Goal: Task Accomplishment & Management: Use online tool/utility

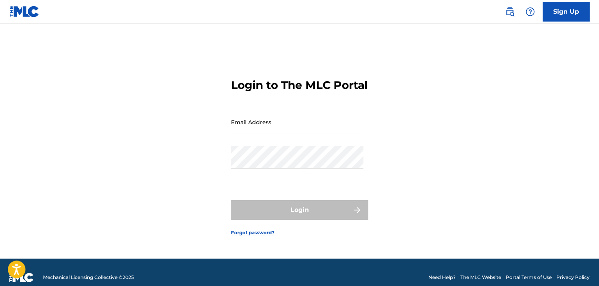
click at [251, 122] on input "Email Address" at bounding box center [297, 122] width 132 height 22
type input "[EMAIL_ADDRESS][DOMAIN_NAME]"
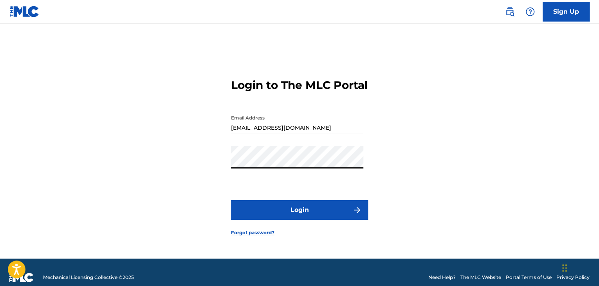
click at [277, 218] on button "Login" at bounding box center [299, 210] width 137 height 20
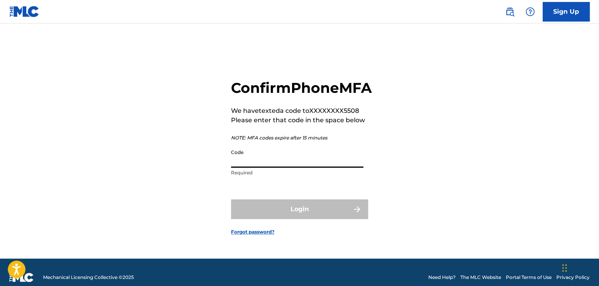
click at [301, 168] on input "Code" at bounding box center [297, 156] width 132 height 22
type input "899160"
click at [231, 199] on button "Login" at bounding box center [299, 209] width 137 height 20
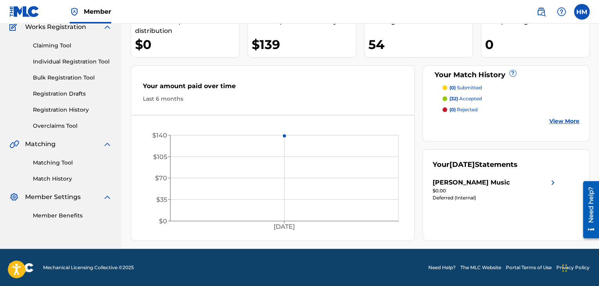
scroll to position [69, 0]
click at [55, 168] on div "Matching Tool Match History" at bounding box center [60, 166] width 103 height 34
click at [55, 163] on link "Matching Tool" at bounding box center [72, 163] width 79 height 8
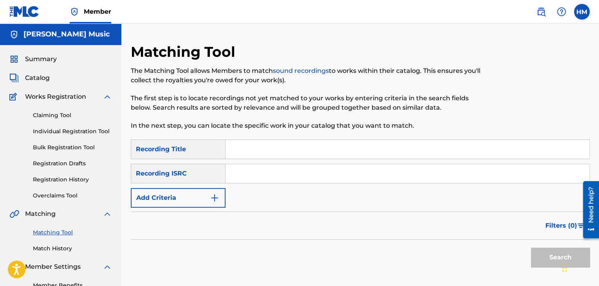
scroll to position [67, 0]
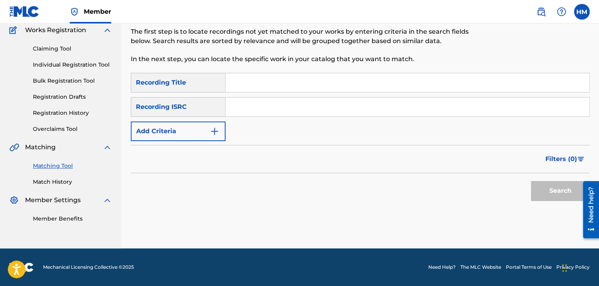
click at [211, 137] on button "Add Criteria" at bounding box center [178, 131] width 95 height 20
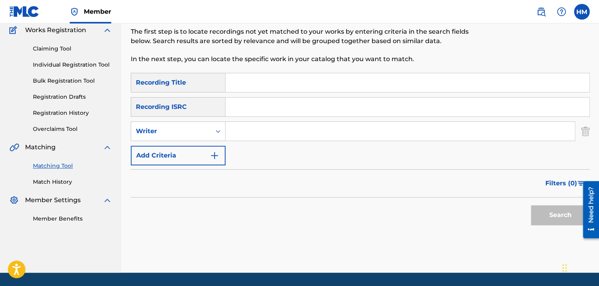
click at [249, 132] on input "Search Form" at bounding box center [399, 131] width 349 height 19
type input "Sydney Guillaume"
click at [543, 218] on button "Search" at bounding box center [560, 215] width 59 height 20
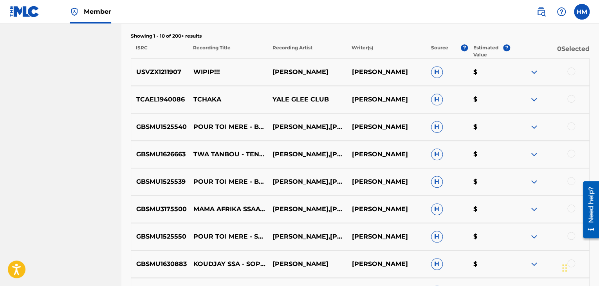
scroll to position [268, 0]
click at [160, 67] on p "USVZX1211907" at bounding box center [159, 71] width 57 height 9
copy p "USVZX1211907"
click at [573, 126] on div at bounding box center [571, 126] width 8 height 8
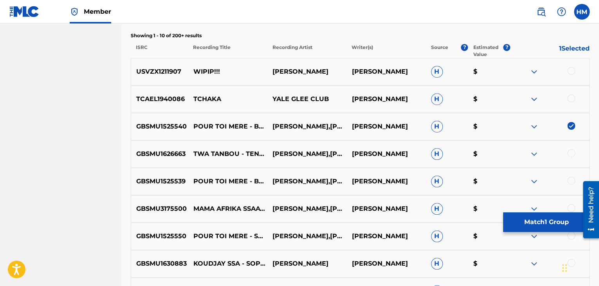
click at [573, 180] on div at bounding box center [571, 181] width 8 height 8
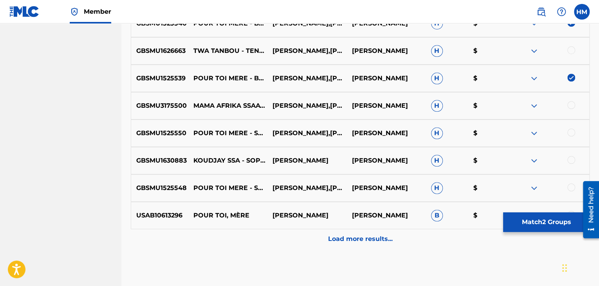
scroll to position [371, 0]
click at [571, 132] on div at bounding box center [571, 132] width 8 height 8
click at [364, 237] on p "Load more results..." at bounding box center [360, 238] width 65 height 9
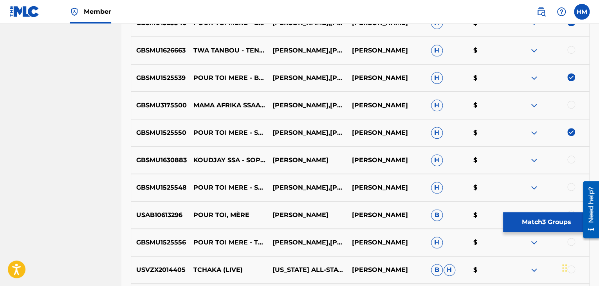
scroll to position [459, 0]
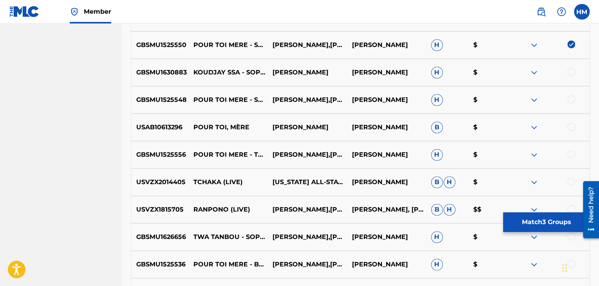
click at [570, 103] on div at bounding box center [549, 99] width 79 height 9
click at [570, 95] on div at bounding box center [571, 99] width 8 height 8
click at [572, 126] on div at bounding box center [571, 127] width 8 height 8
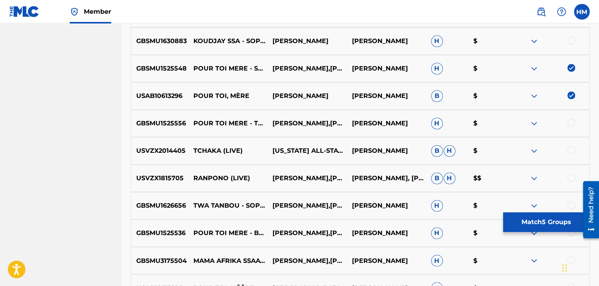
scroll to position [500, 0]
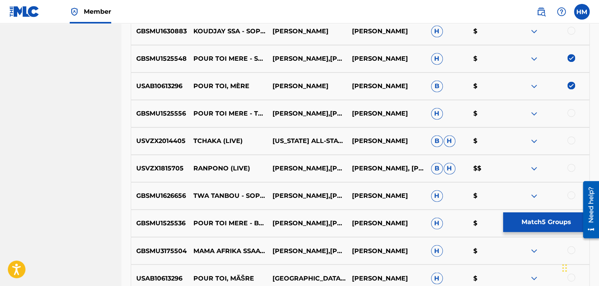
click at [570, 113] on div at bounding box center [571, 113] width 8 height 8
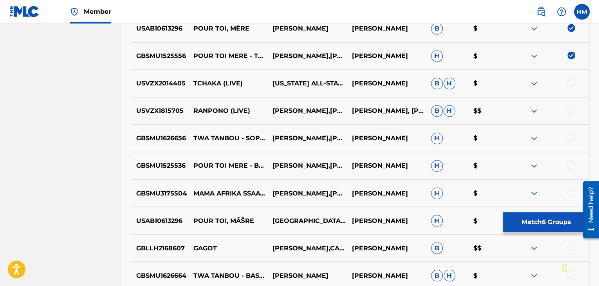
scroll to position [577, 0]
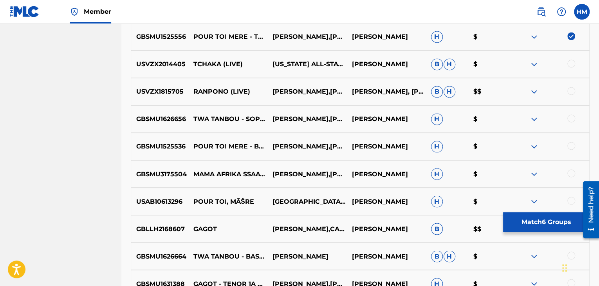
click at [572, 145] on div at bounding box center [571, 146] width 8 height 8
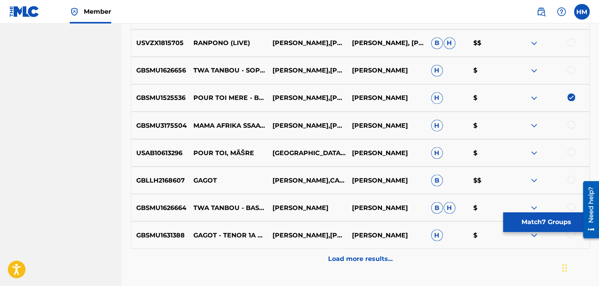
scroll to position [640, 0]
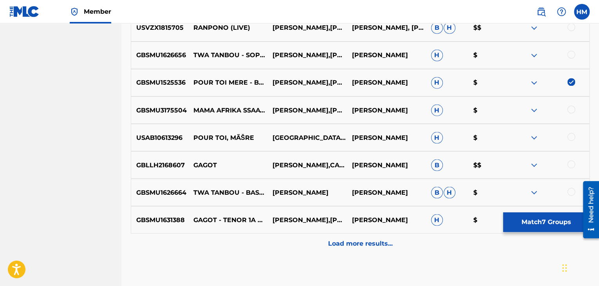
click at [570, 134] on div at bounding box center [571, 137] width 8 height 8
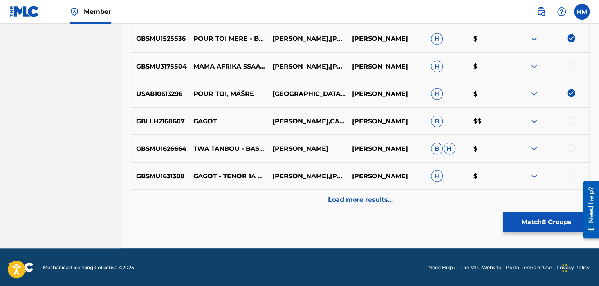
click at [374, 200] on p "Load more results..." at bounding box center [360, 199] width 65 height 9
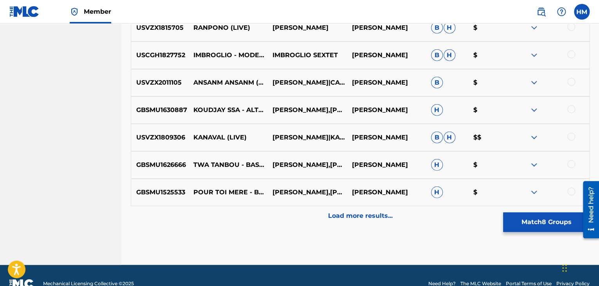
scroll to position [958, 0]
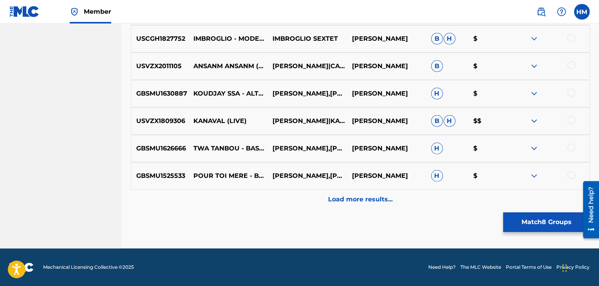
click at [567, 175] on div at bounding box center [571, 175] width 8 height 8
click at [374, 203] on p "Load more results..." at bounding box center [360, 199] width 65 height 9
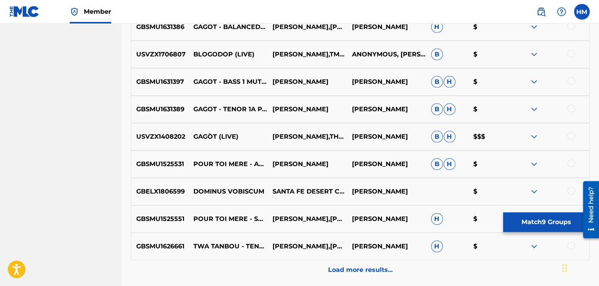
scroll to position [1163, 0]
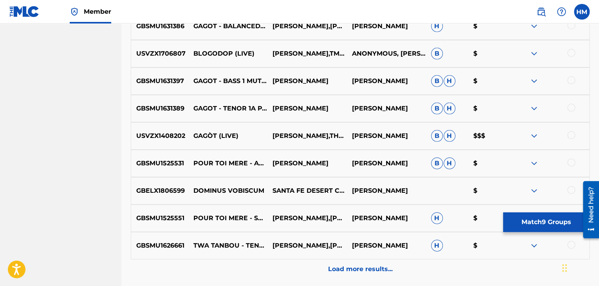
click at [571, 162] on div at bounding box center [571, 163] width 8 height 8
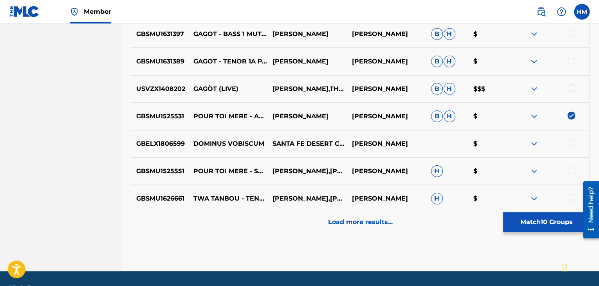
click at [571, 169] on div at bounding box center [571, 170] width 8 height 8
click at [390, 220] on p "Load more results..." at bounding box center [360, 221] width 65 height 9
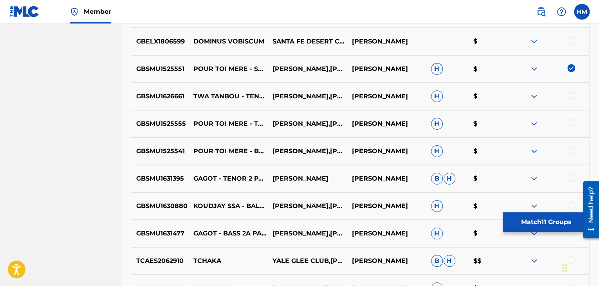
scroll to position [1329, 0]
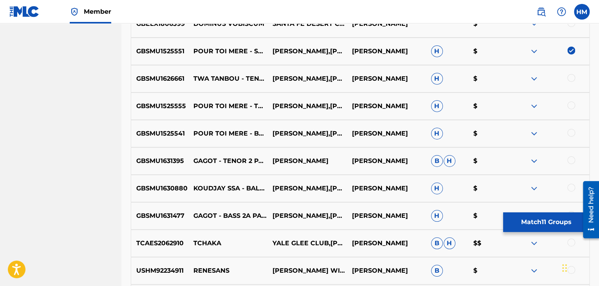
click at [568, 102] on div at bounding box center [571, 105] width 8 height 8
click at [572, 133] on div at bounding box center [571, 133] width 8 height 8
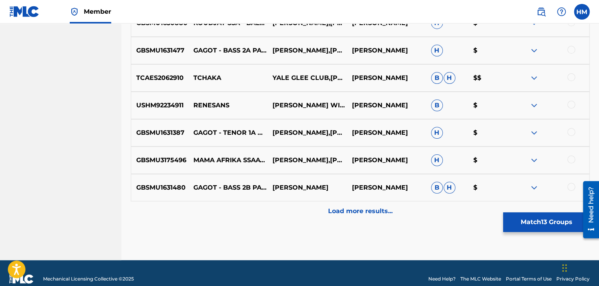
scroll to position [1506, 0]
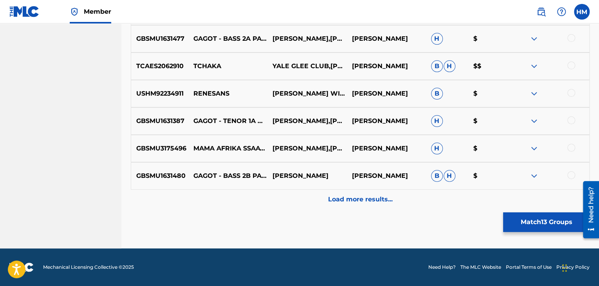
click at [412, 197] on div "Load more results..." at bounding box center [360, 199] width 459 height 20
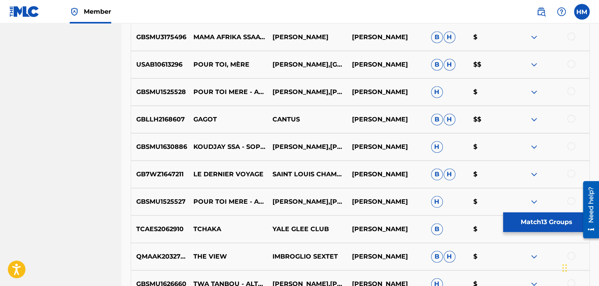
scroll to position [1694, 0]
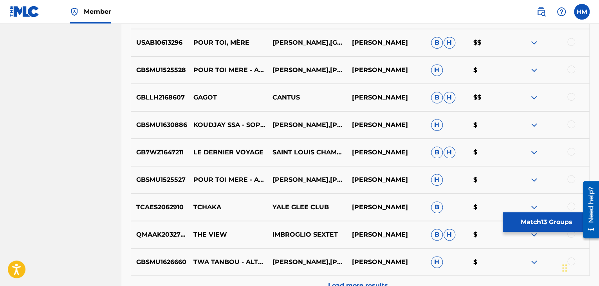
click at [570, 69] on div at bounding box center [571, 69] width 8 height 8
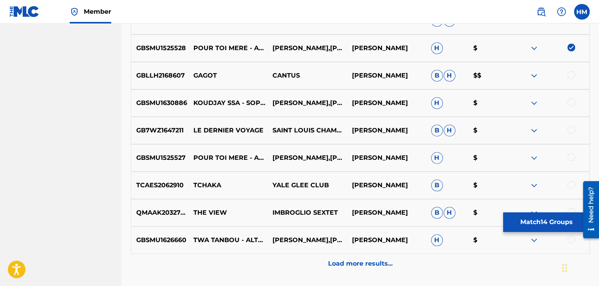
scroll to position [1716, 0]
click at [571, 155] on div at bounding box center [571, 157] width 8 height 8
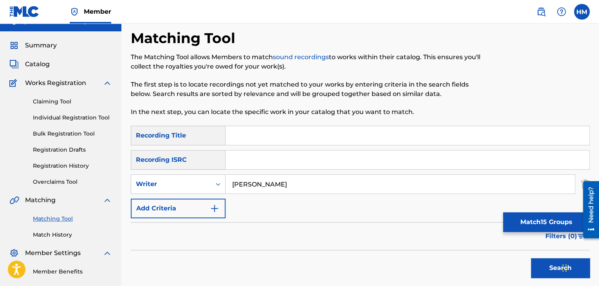
scroll to position [16, 0]
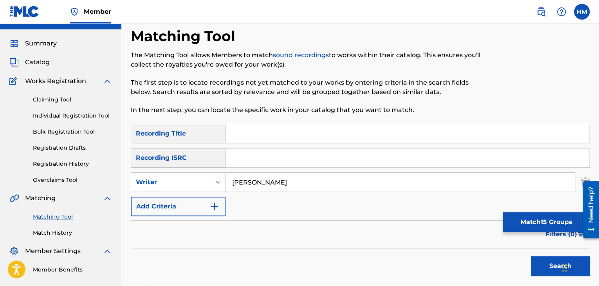
click at [47, 231] on link "Match History" at bounding box center [72, 233] width 79 height 8
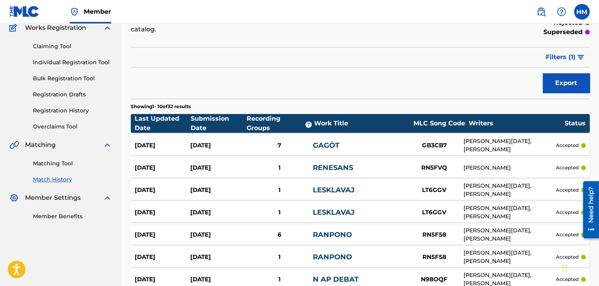
scroll to position [207, 0]
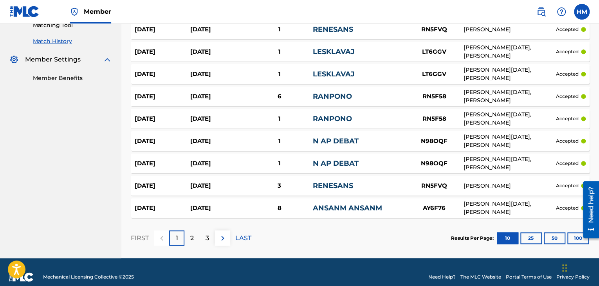
click at [243, 233] on p "LAST" at bounding box center [243, 237] width 16 height 9
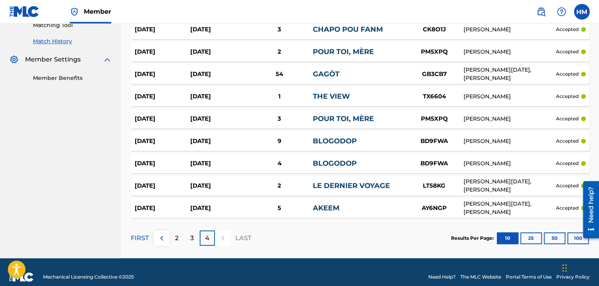
click at [192, 233] on p "3" at bounding box center [192, 237] width 4 height 9
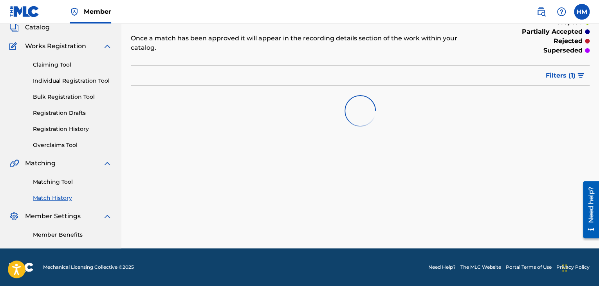
scroll to position [50, 0]
click at [555, 71] on span "Filters ( 1 )" at bounding box center [561, 75] width 30 height 9
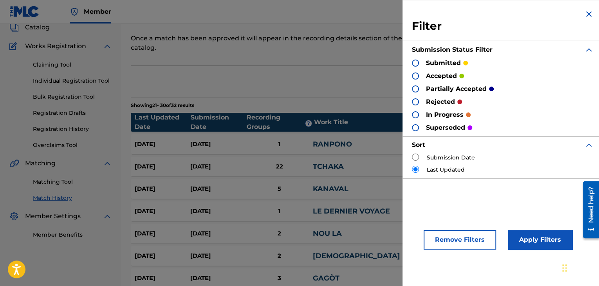
click at [448, 60] on p "submitted" at bounding box center [443, 62] width 35 height 9
click at [419, 62] on div "submitted" at bounding box center [440, 62] width 56 height 9
click at [417, 63] on div at bounding box center [415, 63] width 7 height 7
click at [539, 240] on button "Apply Filters" at bounding box center [540, 240] width 65 height 20
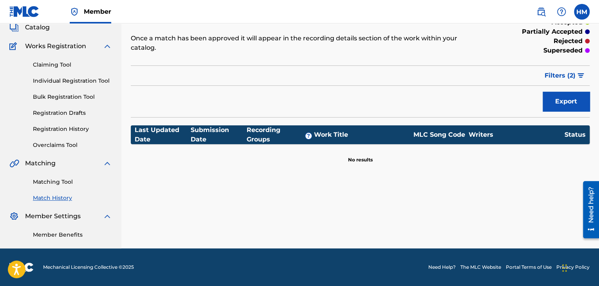
click at [66, 181] on link "Matching Tool" at bounding box center [72, 182] width 79 height 8
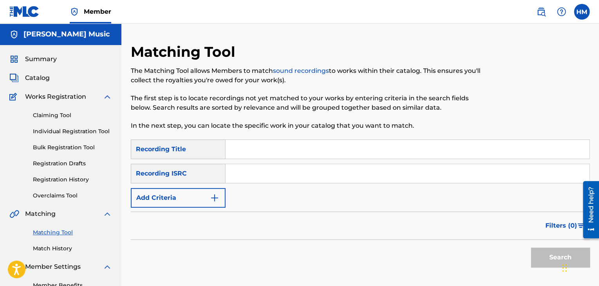
scroll to position [67, 0]
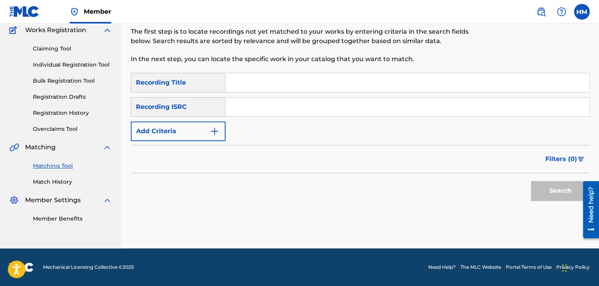
click at [203, 126] on button "Add Criteria" at bounding box center [178, 131] width 95 height 20
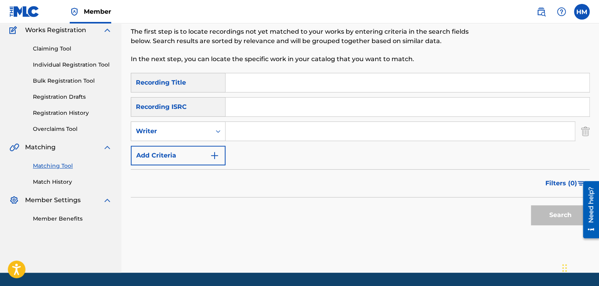
click at [236, 130] on input "Search Form" at bounding box center [399, 131] width 349 height 19
type input "Sydney Guillaume"
click at [531, 205] on button "Search" at bounding box center [560, 215] width 59 height 20
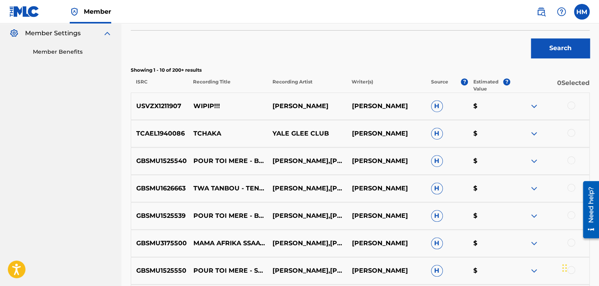
scroll to position [263, 0]
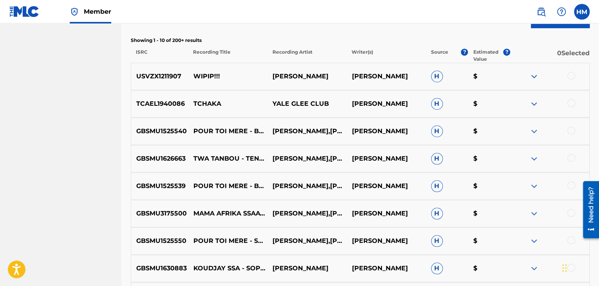
click at [571, 105] on div at bounding box center [571, 103] width 8 height 8
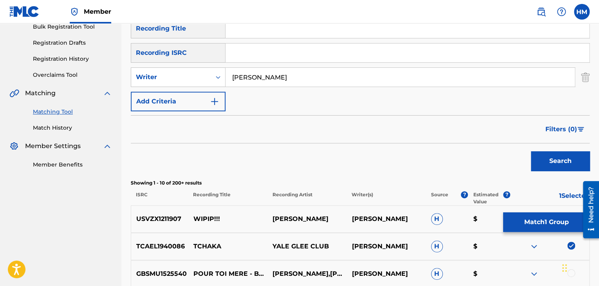
scroll to position [40, 0]
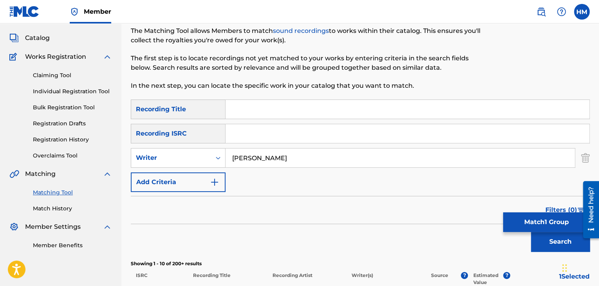
click at [261, 111] on input "Search Form" at bounding box center [407, 109] width 364 height 19
type input "tchaka"
click at [531, 232] on button "Search" at bounding box center [560, 242] width 59 height 20
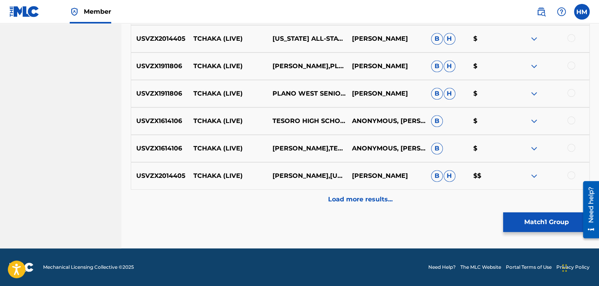
scroll to position [410, 0]
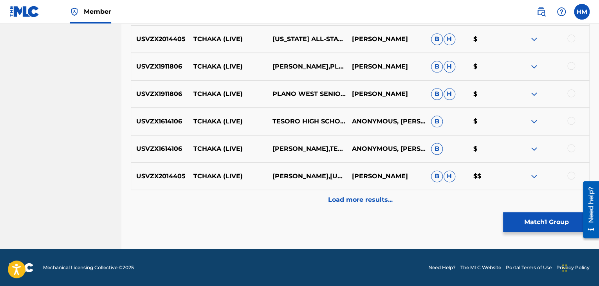
click at [348, 199] on p "Load more results..." at bounding box center [360, 199] width 65 height 9
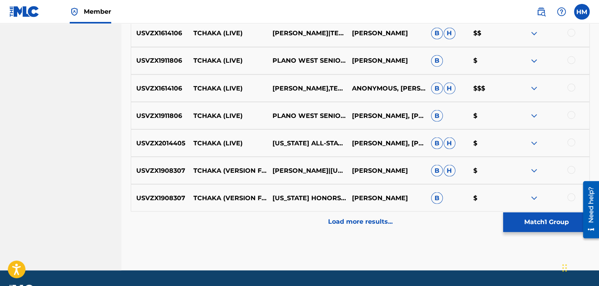
click at [350, 222] on p "Load more results..." at bounding box center [360, 220] width 65 height 9
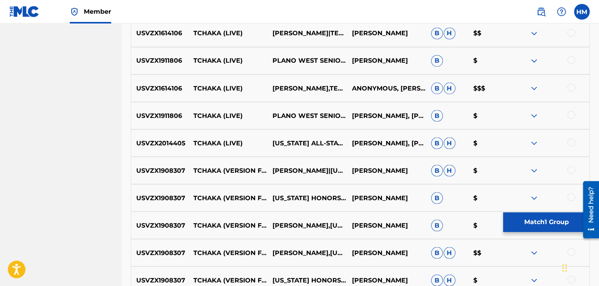
scroll to position [747, 0]
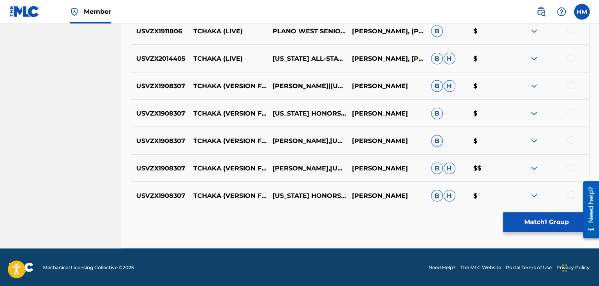
click at [568, 193] on div at bounding box center [571, 195] width 8 height 8
click at [570, 169] on div at bounding box center [571, 167] width 8 height 8
click at [571, 137] on div at bounding box center [571, 140] width 8 height 8
click at [570, 110] on div at bounding box center [571, 112] width 8 height 8
click at [570, 83] on div at bounding box center [571, 85] width 8 height 8
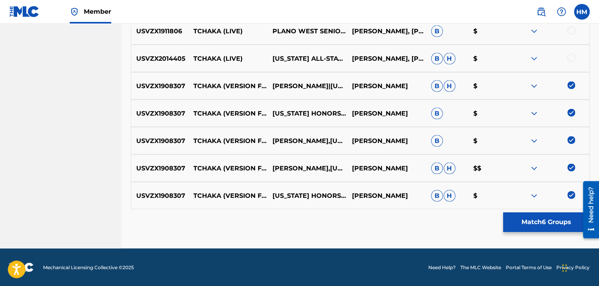
click at [568, 56] on div at bounding box center [571, 58] width 8 height 8
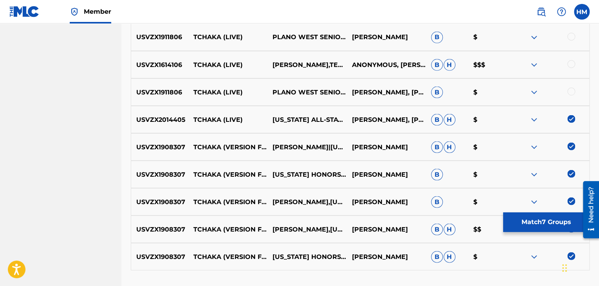
click at [572, 92] on div at bounding box center [571, 91] width 8 height 8
click at [571, 65] on div at bounding box center [571, 64] width 8 height 8
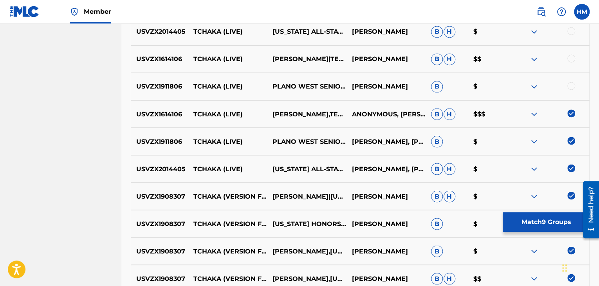
click at [571, 85] on div at bounding box center [571, 86] width 8 height 8
click at [569, 58] on div at bounding box center [571, 58] width 8 height 8
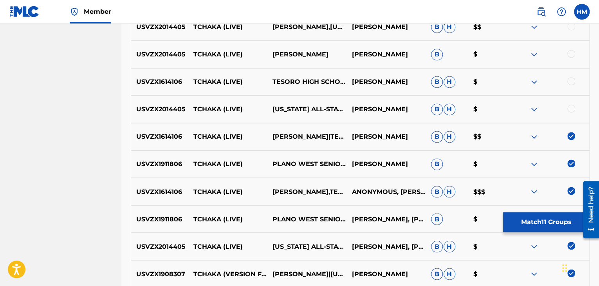
scroll to position [559, 0]
click at [573, 107] on div at bounding box center [571, 109] width 8 height 8
click at [572, 81] on div at bounding box center [571, 82] width 8 height 8
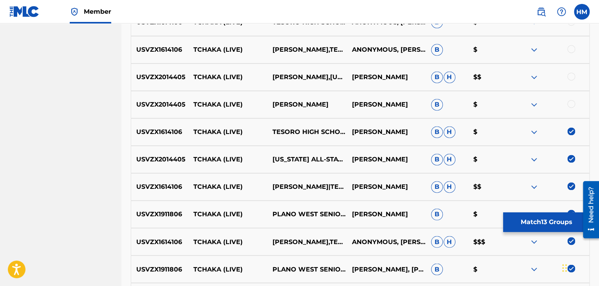
scroll to position [507, 0]
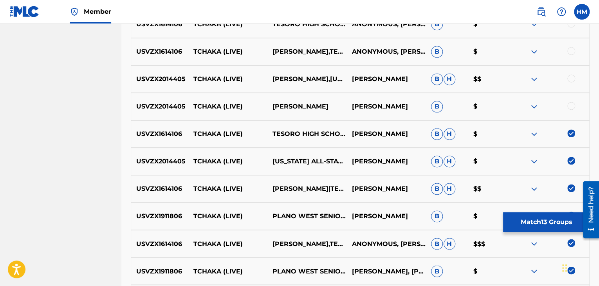
click at [570, 109] on div at bounding box center [549, 106] width 79 height 9
click at [570, 107] on div at bounding box center [571, 106] width 8 height 8
click at [571, 79] on div at bounding box center [571, 78] width 8 height 8
click at [571, 51] on div at bounding box center [571, 51] width 8 height 8
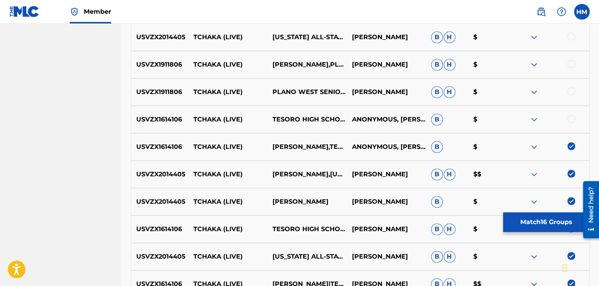
scroll to position [411, 0]
click at [571, 119] on div at bounding box center [571, 119] width 8 height 8
click at [572, 89] on div at bounding box center [571, 92] width 8 height 8
click at [570, 65] on div at bounding box center [571, 64] width 8 height 8
click at [570, 36] on div at bounding box center [571, 37] width 8 height 8
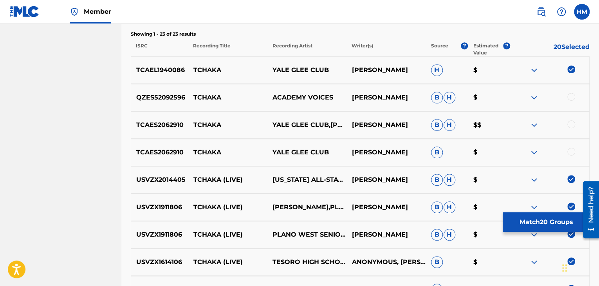
scroll to position [282, 0]
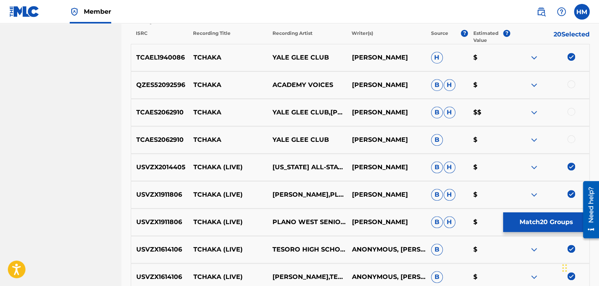
click at [574, 138] on div at bounding box center [571, 139] width 8 height 8
click at [572, 111] on div at bounding box center [571, 112] width 8 height 8
click at [570, 82] on div at bounding box center [571, 84] width 8 height 8
click at [542, 218] on button "Match 23 Groups" at bounding box center [546, 222] width 87 height 20
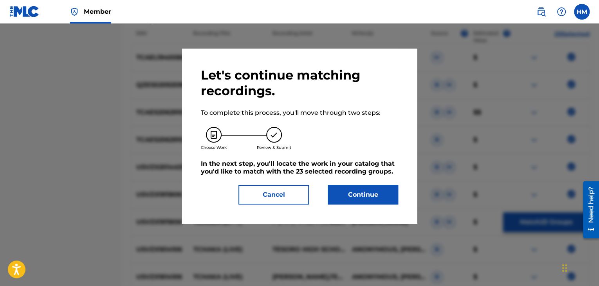
click at [351, 196] on button "Continue" at bounding box center [363, 195] width 70 height 20
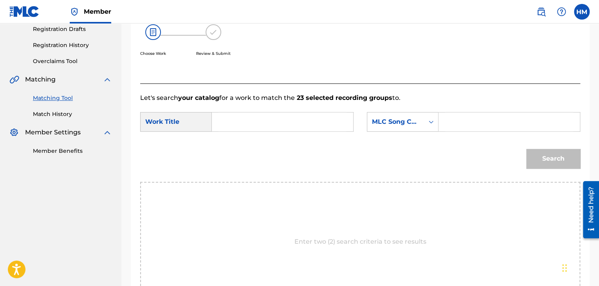
scroll to position [134, 0]
click at [262, 121] on input "Search Form" at bounding box center [282, 122] width 128 height 19
type input "tchaka"
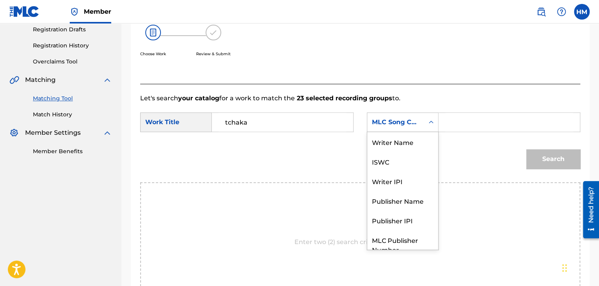
click at [431, 120] on icon "Search Form" at bounding box center [431, 122] width 8 height 8
click at [390, 149] on div "Writer Name" at bounding box center [402, 142] width 71 height 20
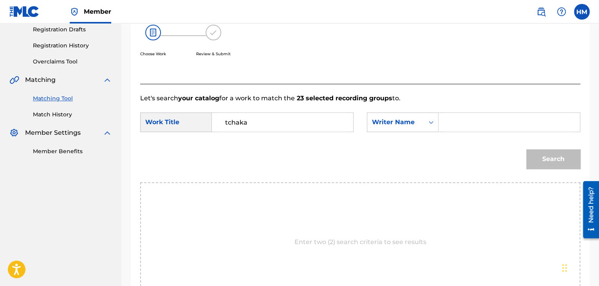
click at [470, 123] on input "Search Form" at bounding box center [509, 122] width 128 height 19
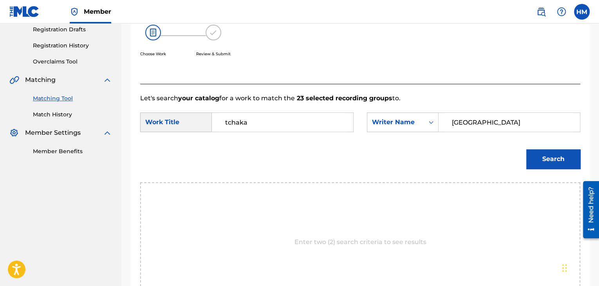
type input "sydney"
click at [533, 153] on button "Search" at bounding box center [553, 159] width 54 height 20
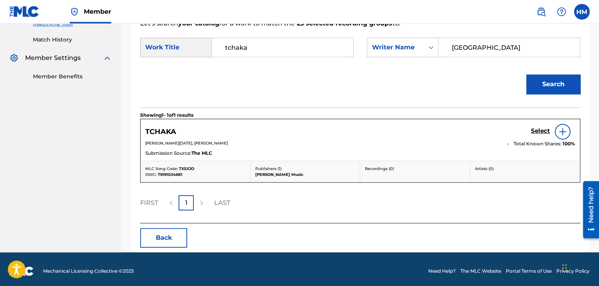
scroll to position [212, 0]
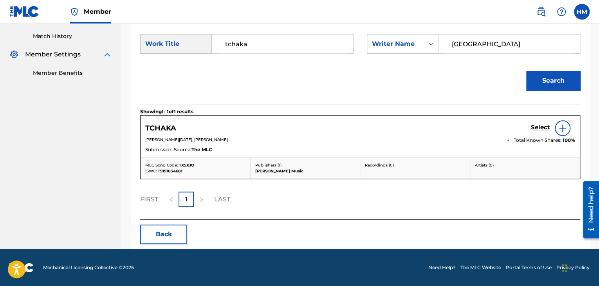
click at [536, 128] on h5 "Select" at bounding box center [540, 127] width 19 height 7
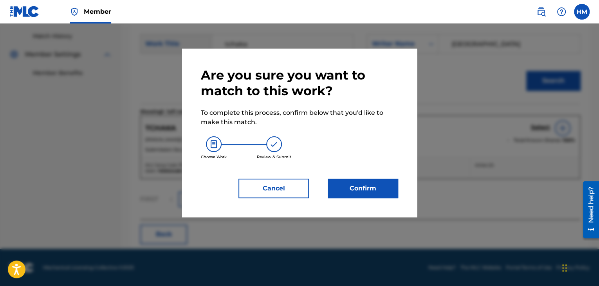
click at [351, 189] on button "Confirm" at bounding box center [363, 189] width 70 height 20
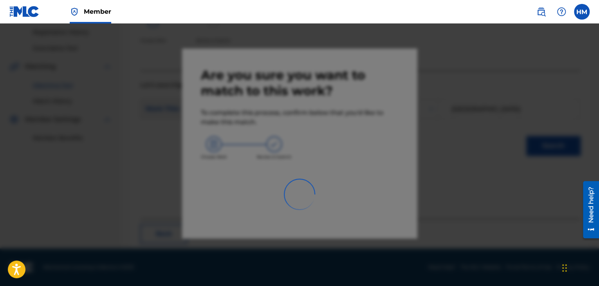
scroll to position [50, 0]
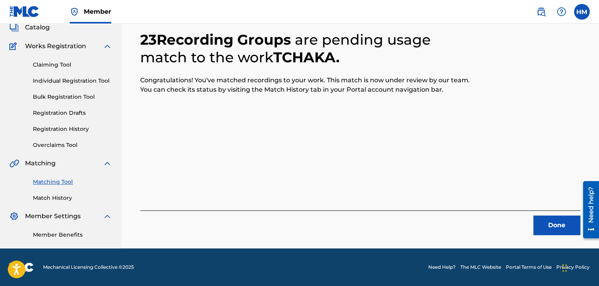
click at [559, 220] on button "Done" at bounding box center [556, 225] width 47 height 20
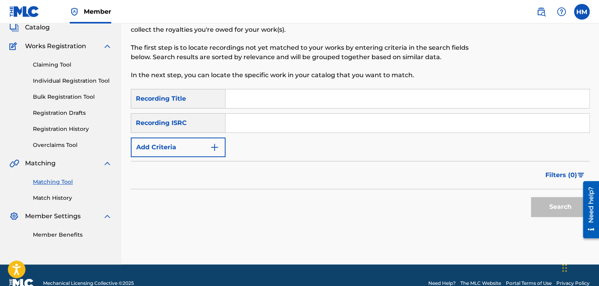
click at [206, 143] on button "Add Criteria" at bounding box center [178, 147] width 95 height 20
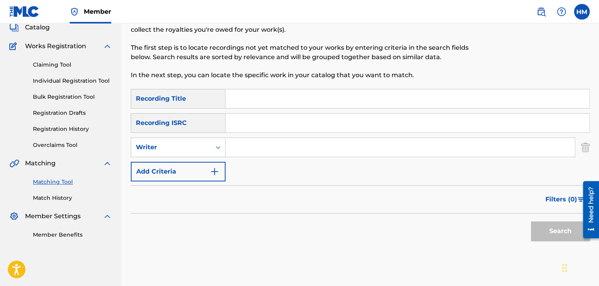
click at [255, 150] on input "Search Form" at bounding box center [399, 147] width 349 height 19
type input "Sydney Guillaume"
click at [553, 224] on button "Search" at bounding box center [560, 231] width 59 height 20
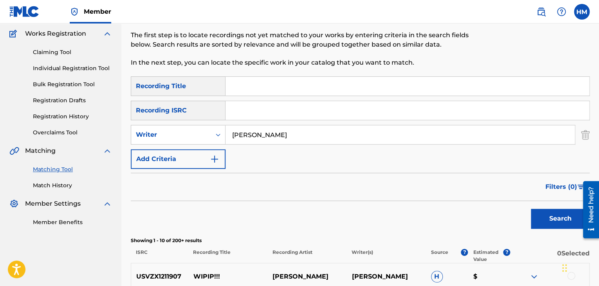
scroll to position [54, 0]
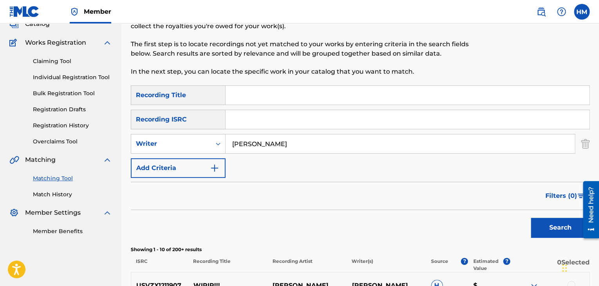
click at [258, 100] on input "Search Form" at bounding box center [407, 95] width 364 height 19
type input "toi"
click at [531, 218] on button "Search" at bounding box center [560, 228] width 59 height 20
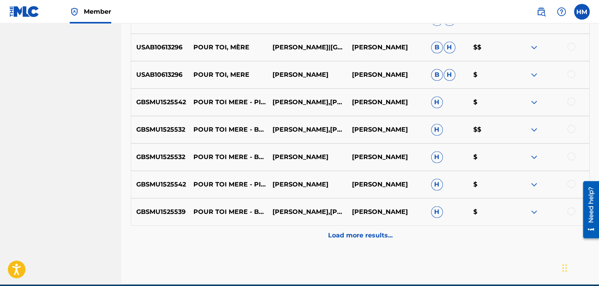
scroll to position [410, 0]
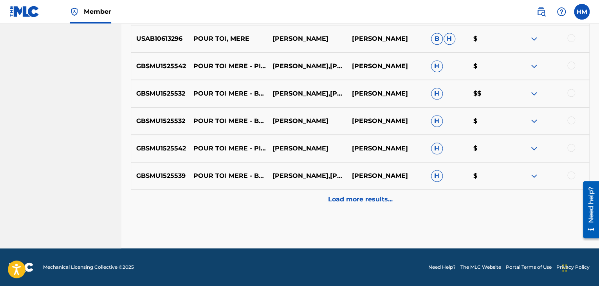
click at [355, 197] on p "Load more results..." at bounding box center [360, 199] width 65 height 9
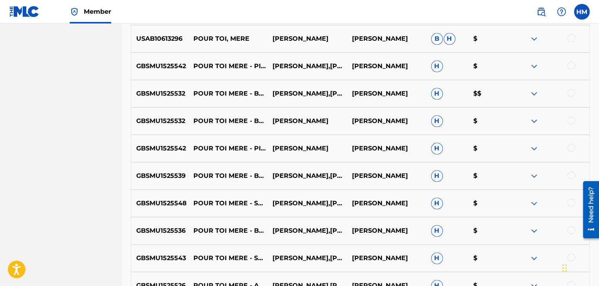
scroll to position [684, 0]
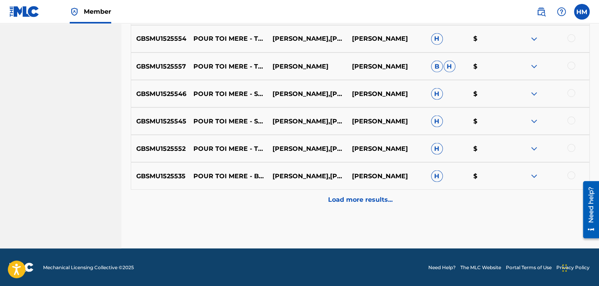
click at [356, 199] on p "Load more results..." at bounding box center [360, 199] width 65 height 9
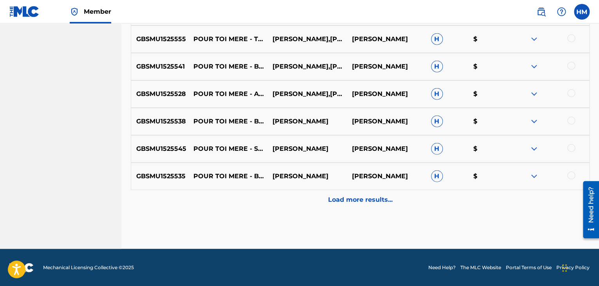
click at [352, 196] on p "Load more results..." at bounding box center [360, 199] width 65 height 9
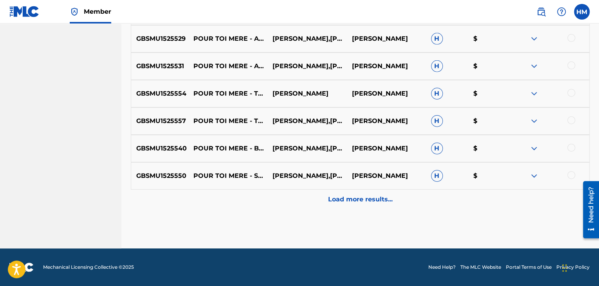
click at [354, 200] on p "Load more results..." at bounding box center [360, 199] width 65 height 9
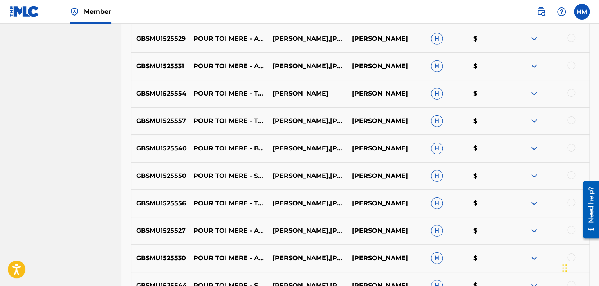
scroll to position [1506, 0]
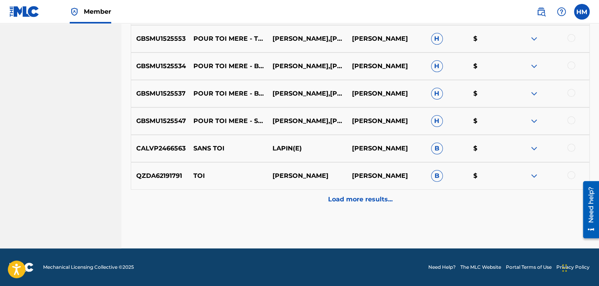
click at [374, 197] on p "Load more results..." at bounding box center [360, 199] width 65 height 9
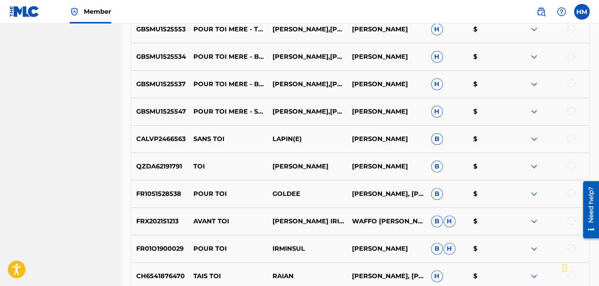
scroll to position [1513, 0]
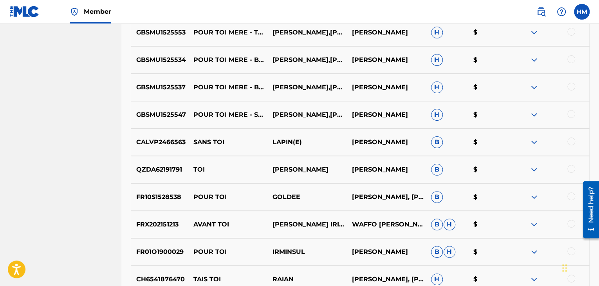
click at [568, 112] on div at bounding box center [571, 114] width 8 height 8
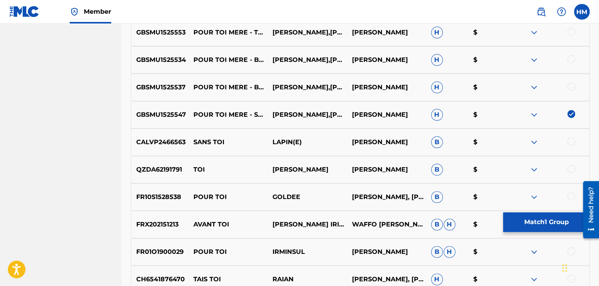
click at [573, 88] on div at bounding box center [571, 87] width 8 height 8
click at [570, 59] on div at bounding box center [571, 59] width 8 height 8
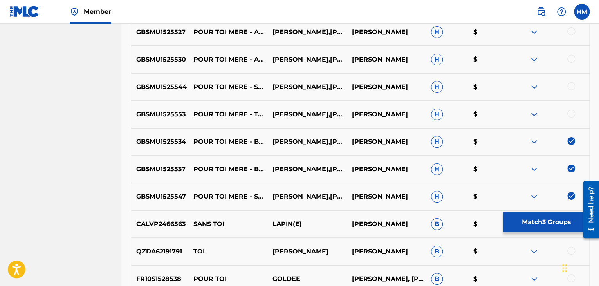
scroll to position [1430, 0]
click at [573, 115] on div at bounding box center [571, 114] width 8 height 8
click at [572, 87] on div at bounding box center [571, 87] width 8 height 8
click at [571, 57] on div at bounding box center [571, 59] width 8 height 8
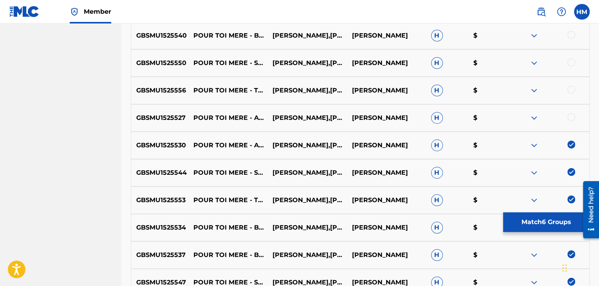
scroll to position [1345, 0]
click at [572, 119] on div at bounding box center [571, 118] width 8 height 8
click at [571, 91] on div at bounding box center [571, 90] width 8 height 8
click at [572, 60] on div at bounding box center [571, 63] width 8 height 8
click at [571, 33] on div at bounding box center [571, 35] width 8 height 8
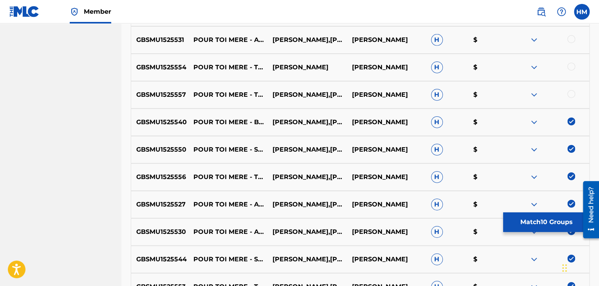
scroll to position [1248, 0]
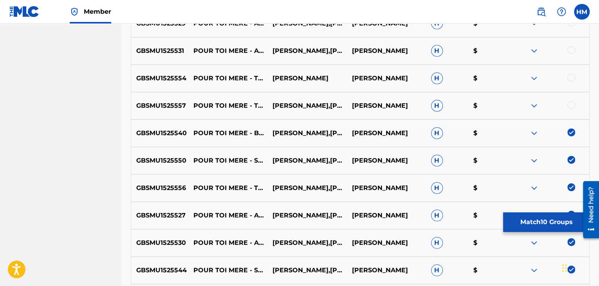
click at [572, 104] on div at bounding box center [571, 105] width 8 height 8
click at [572, 78] on div at bounding box center [571, 78] width 8 height 8
click at [572, 50] on div at bounding box center [571, 50] width 8 height 8
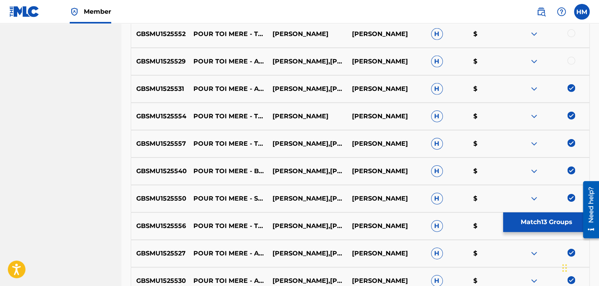
scroll to position [1201, 0]
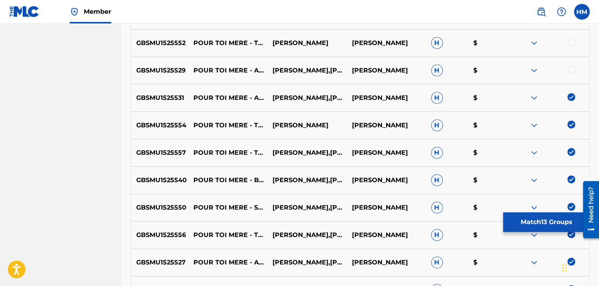
click at [572, 68] on div at bounding box center [571, 70] width 8 height 8
click at [572, 44] on div at bounding box center [571, 42] width 8 height 8
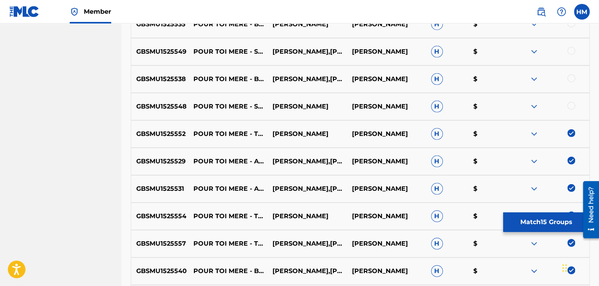
scroll to position [1066, 0]
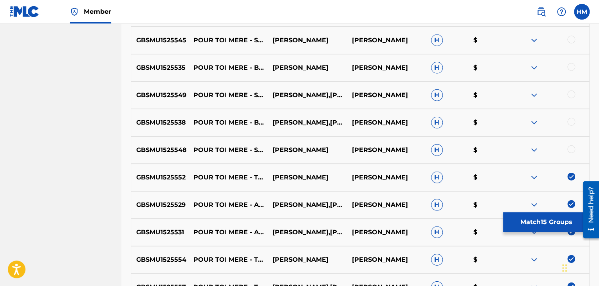
click at [572, 148] on div at bounding box center [571, 149] width 8 height 8
click at [570, 119] on div at bounding box center [571, 122] width 8 height 8
click at [572, 96] on div at bounding box center [571, 94] width 8 height 8
click at [572, 63] on div at bounding box center [571, 67] width 8 height 8
click at [572, 40] on div at bounding box center [571, 40] width 8 height 8
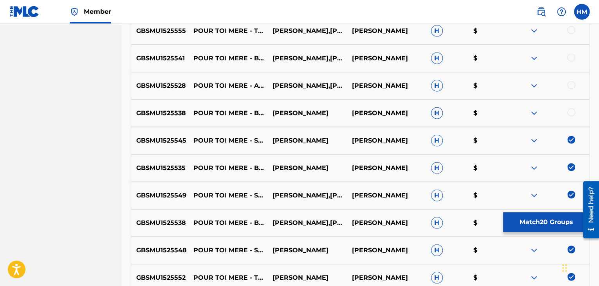
scroll to position [966, 0]
click at [573, 113] on div at bounding box center [571, 113] width 8 height 8
click at [571, 83] on div at bounding box center [571, 85] width 8 height 8
click at [572, 57] on div at bounding box center [571, 58] width 8 height 8
click at [568, 31] on div at bounding box center [571, 31] width 8 height 8
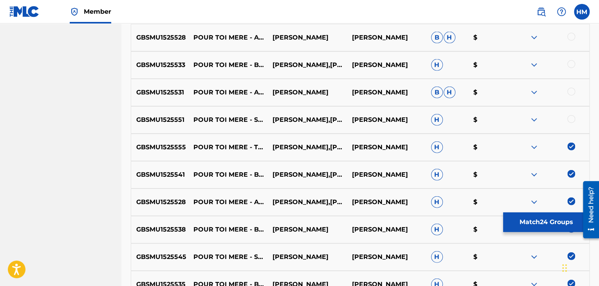
scroll to position [828, 0]
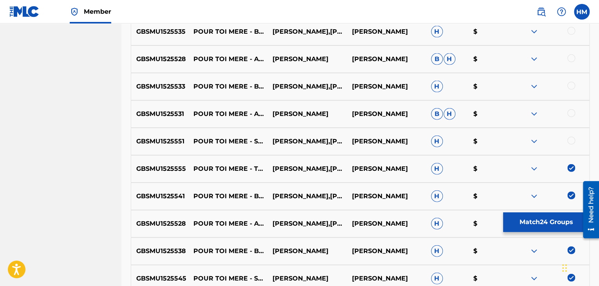
click at [568, 141] on div at bounding box center [571, 141] width 8 height 8
click at [572, 114] on div at bounding box center [571, 113] width 8 height 8
click at [572, 86] on div at bounding box center [571, 86] width 8 height 8
click at [572, 57] on div at bounding box center [571, 58] width 8 height 8
click at [572, 29] on div at bounding box center [571, 31] width 8 height 8
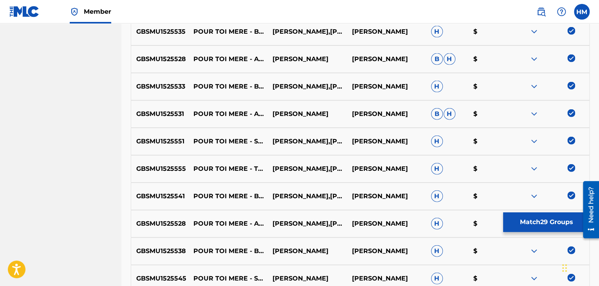
scroll to position [719, 0]
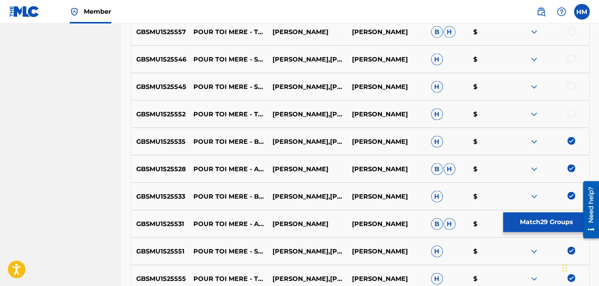
click at [573, 114] on div at bounding box center [571, 113] width 8 height 8
click at [570, 86] on div at bounding box center [571, 86] width 8 height 8
click at [570, 56] on div at bounding box center [571, 58] width 8 height 8
click at [570, 31] on div at bounding box center [571, 31] width 8 height 8
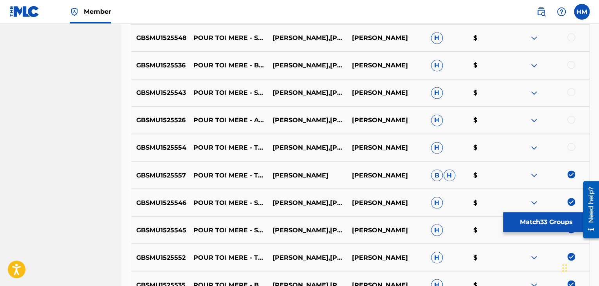
scroll to position [575, 0]
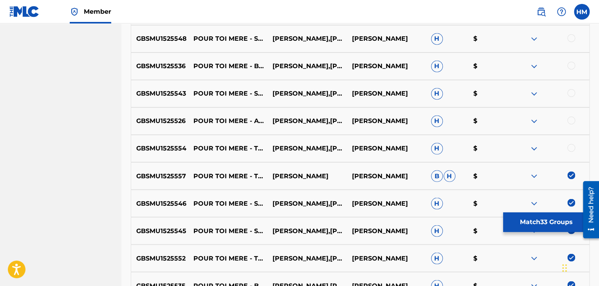
click at [570, 146] on div at bounding box center [571, 148] width 8 height 8
click at [570, 119] on div at bounding box center [571, 120] width 8 height 8
click at [572, 93] on div at bounding box center [571, 93] width 8 height 8
click at [572, 67] on div at bounding box center [571, 65] width 8 height 8
click at [572, 38] on div at bounding box center [571, 38] width 8 height 8
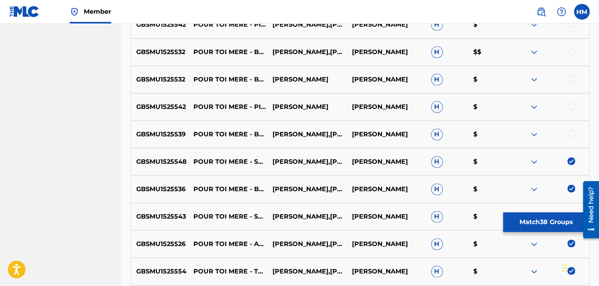
scroll to position [451, 0]
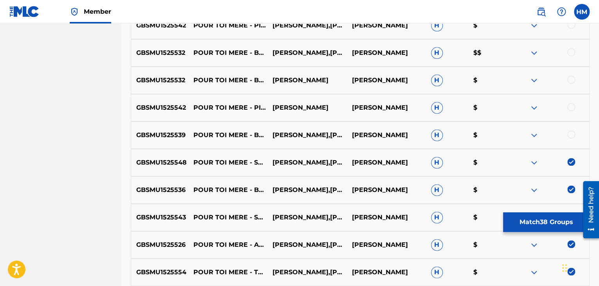
click at [572, 133] on div at bounding box center [571, 134] width 8 height 8
click at [572, 108] on div at bounding box center [571, 107] width 8 height 8
click at [571, 82] on div at bounding box center [571, 80] width 8 height 8
click at [571, 52] on div at bounding box center [571, 52] width 8 height 8
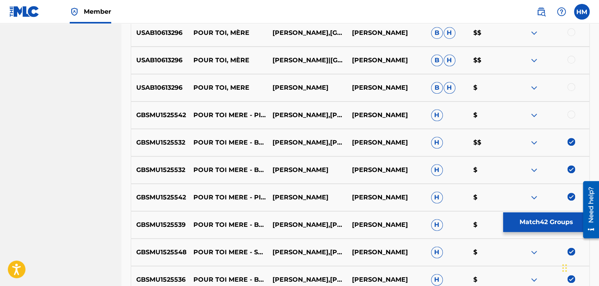
scroll to position [347, 0]
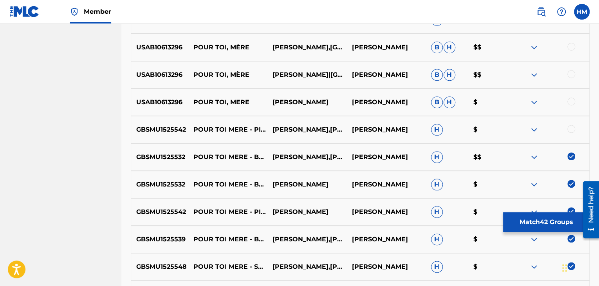
click at [572, 127] on div at bounding box center [571, 129] width 8 height 8
click at [570, 101] on div at bounding box center [571, 101] width 8 height 8
click at [570, 75] on div at bounding box center [571, 74] width 8 height 8
click at [573, 49] on div at bounding box center [571, 47] width 8 height 8
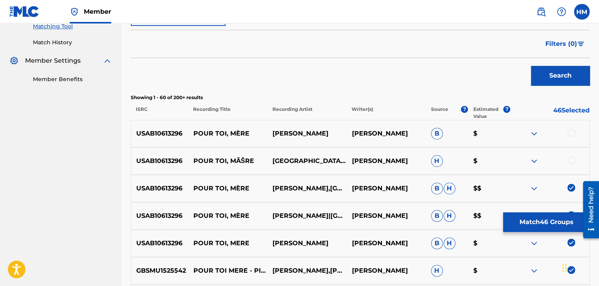
scroll to position [197, 0]
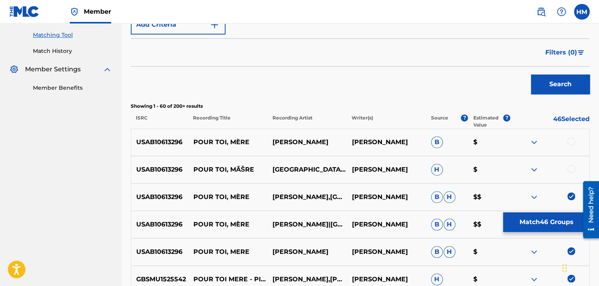
click at [570, 167] on div at bounding box center [571, 169] width 8 height 8
click at [572, 142] on div at bounding box center [571, 141] width 8 height 8
click at [545, 220] on button "Match 48 Groups" at bounding box center [546, 222] width 87 height 20
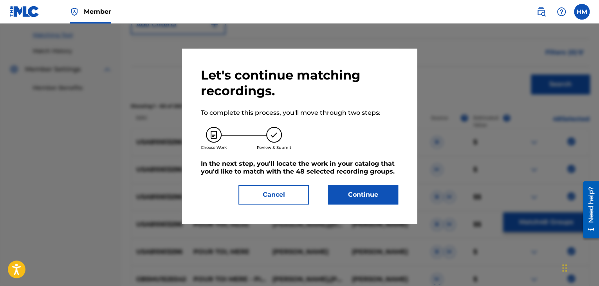
click at [344, 195] on button "Continue" at bounding box center [363, 195] width 70 height 20
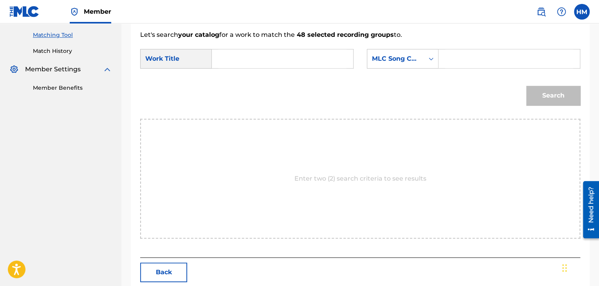
click at [292, 60] on input "Search Form" at bounding box center [282, 58] width 128 height 19
click at [220, 84] on div "pour toi , mère" at bounding box center [224, 85] width 13 height 33
type input "pour toi, mère"
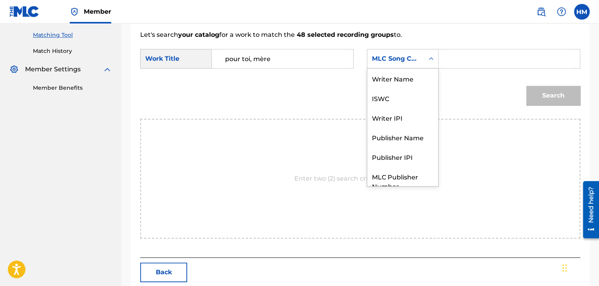
click at [437, 59] on div "Search Form" at bounding box center [431, 59] width 14 height 14
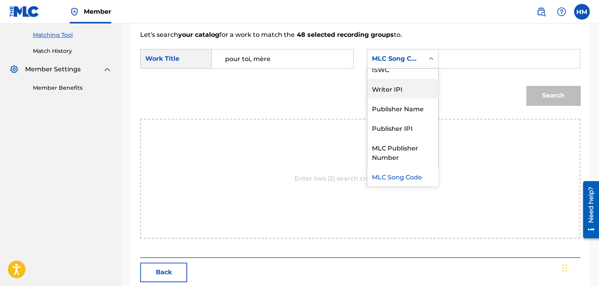
scroll to position [0, 0]
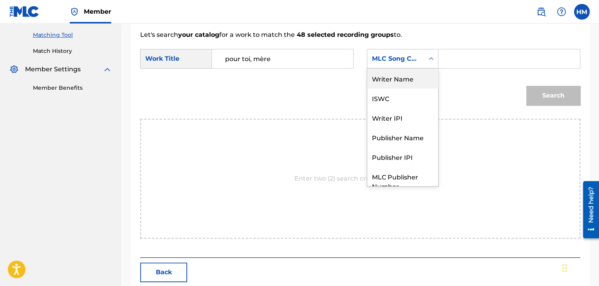
click at [384, 81] on div "Writer Name" at bounding box center [402, 79] width 71 height 20
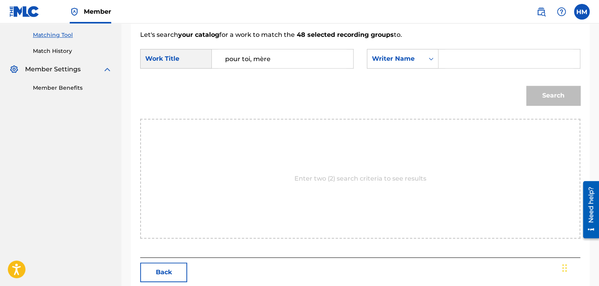
click at [480, 56] on input "Search Form" at bounding box center [509, 58] width 128 height 19
type input "sydney"
click at [533, 91] on button "Search" at bounding box center [553, 96] width 54 height 20
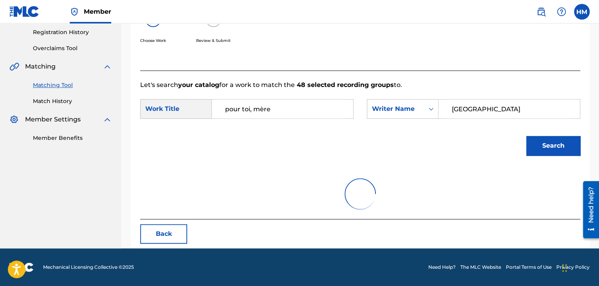
scroll to position [197, 0]
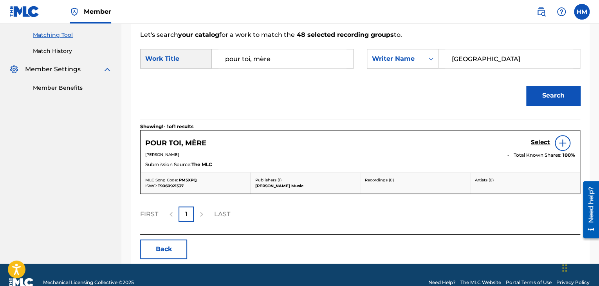
click at [541, 141] on h5 "Select" at bounding box center [540, 142] width 19 height 7
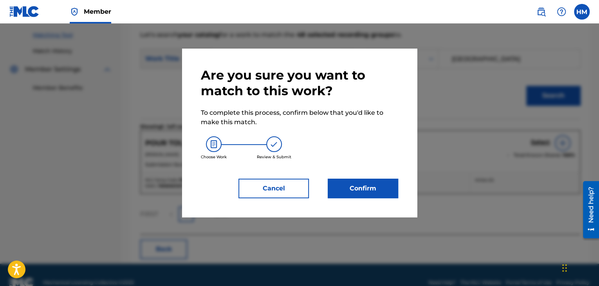
click at [364, 189] on button "Confirm" at bounding box center [363, 189] width 70 height 20
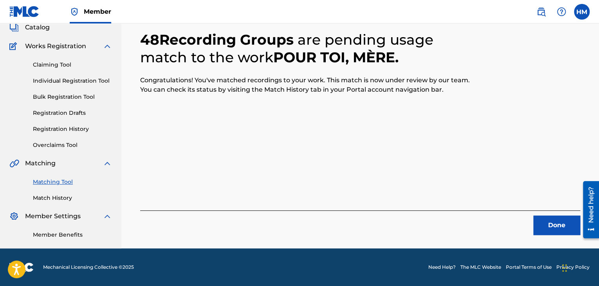
scroll to position [50, 0]
click at [557, 229] on button "Done" at bounding box center [556, 225] width 47 height 20
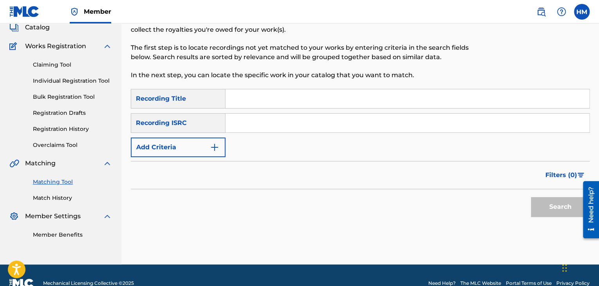
click at [206, 143] on button "Add Criteria" at bounding box center [178, 147] width 95 height 20
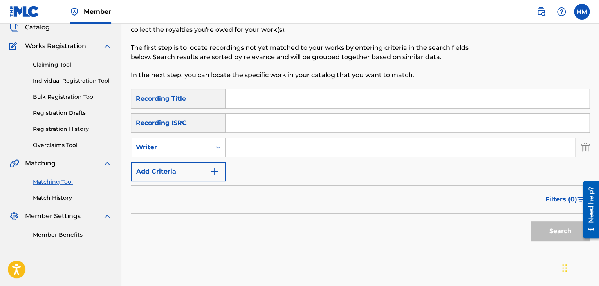
click at [254, 149] on input "Search Form" at bounding box center [399, 147] width 349 height 19
type input "Sydney Guillaume"
click at [531, 231] on button "Search" at bounding box center [560, 231] width 59 height 20
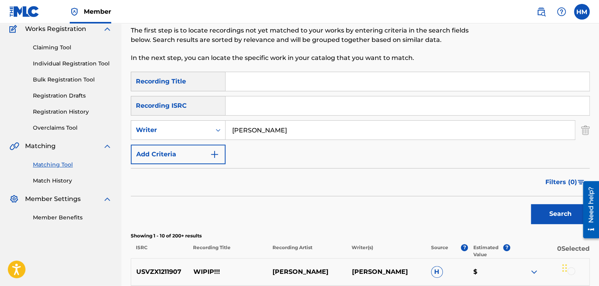
scroll to position [66, 0]
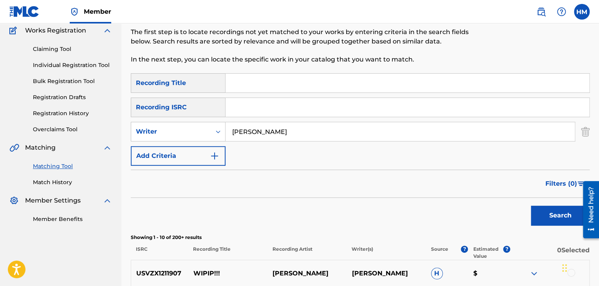
click at [278, 79] on input "Search Form" at bounding box center [407, 83] width 364 height 19
type input "twa tanbou"
click at [531, 206] on button "Search" at bounding box center [560, 216] width 59 height 20
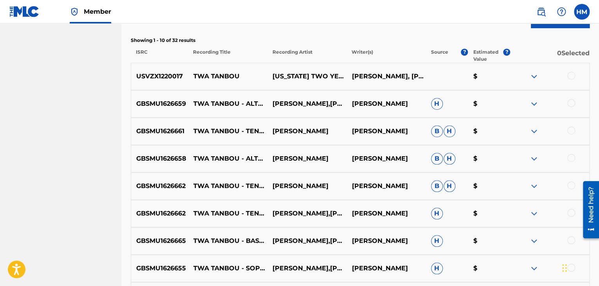
scroll to position [274, 0]
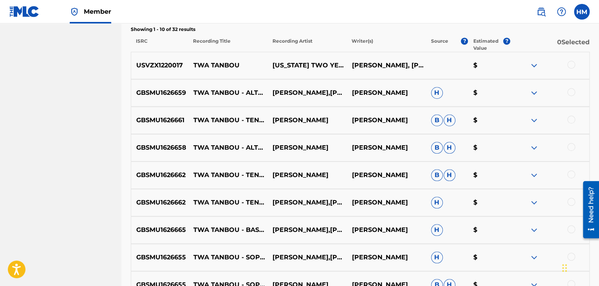
click at [571, 63] on div at bounding box center [571, 65] width 8 height 8
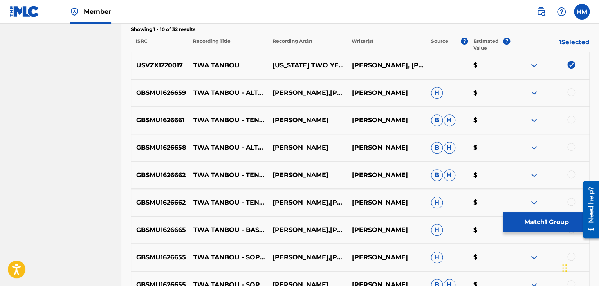
click at [569, 94] on div at bounding box center [571, 92] width 8 height 8
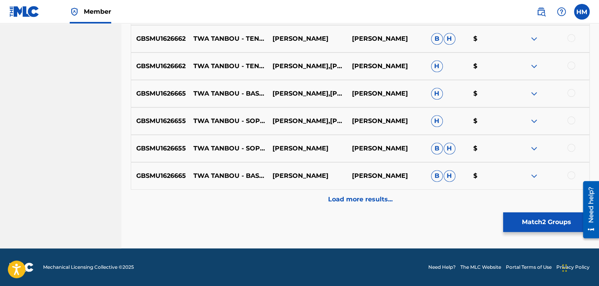
click at [373, 202] on p "Load more results..." at bounding box center [360, 199] width 65 height 9
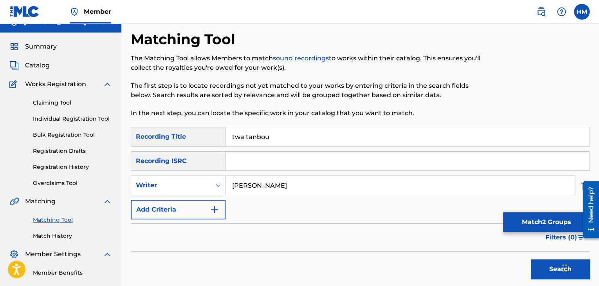
scroll to position [0, 0]
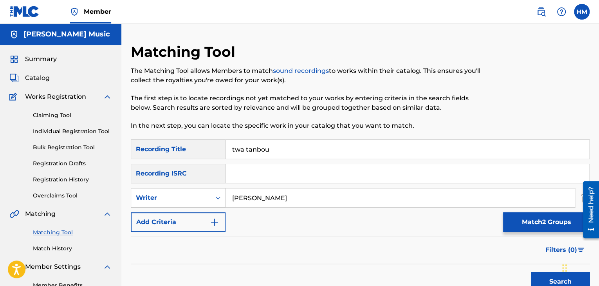
drag, startPoint x: 288, startPoint y: 147, endPoint x: 199, endPoint y: 139, distance: 89.6
click at [199, 139] on div "SearchWithCriteria4ce9b3e4-804c-4a49-a84d-49759c8ae6ea Recording Title twa tanb…" at bounding box center [360, 149] width 459 height 20
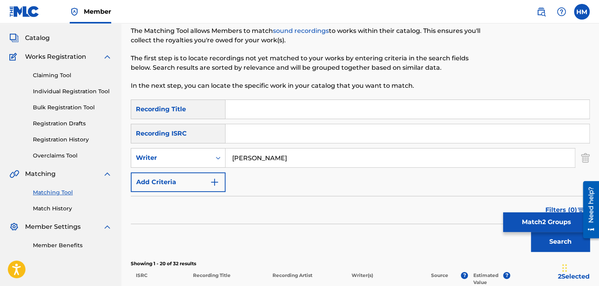
click at [542, 244] on button "Search" at bounding box center [560, 242] width 59 height 20
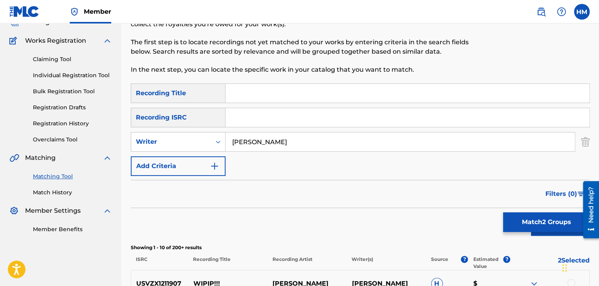
scroll to position [30, 0]
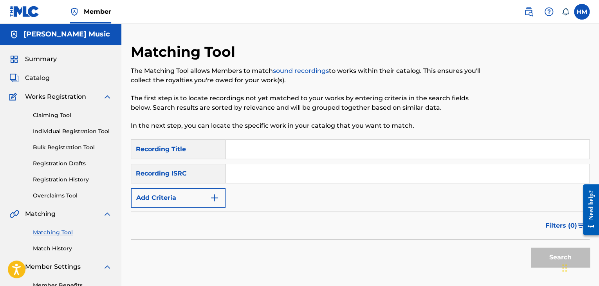
click at [249, 170] on input "Search Form" at bounding box center [407, 173] width 364 height 19
paste input "USKLZ1200003"
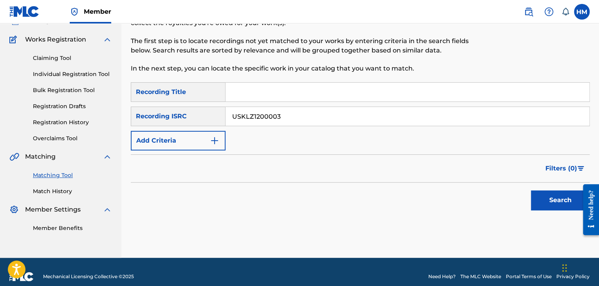
scroll to position [66, 0]
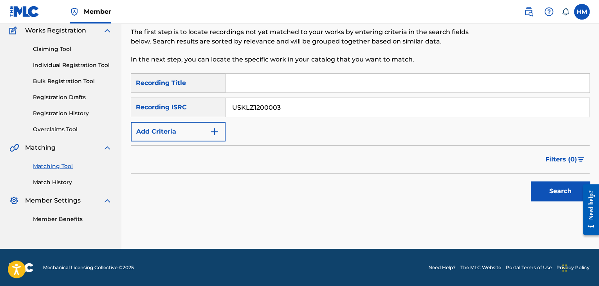
type input "USKLZ1200003"
click at [569, 191] on button "Search" at bounding box center [560, 191] width 59 height 20
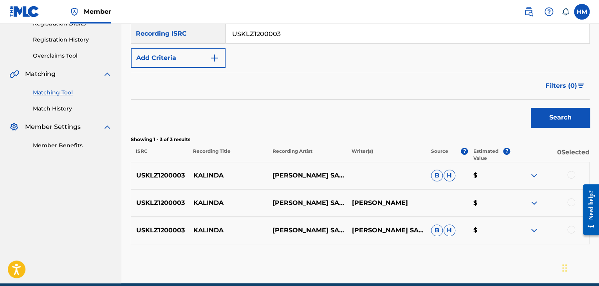
scroll to position [141, 0]
